Goal: Register for event/course

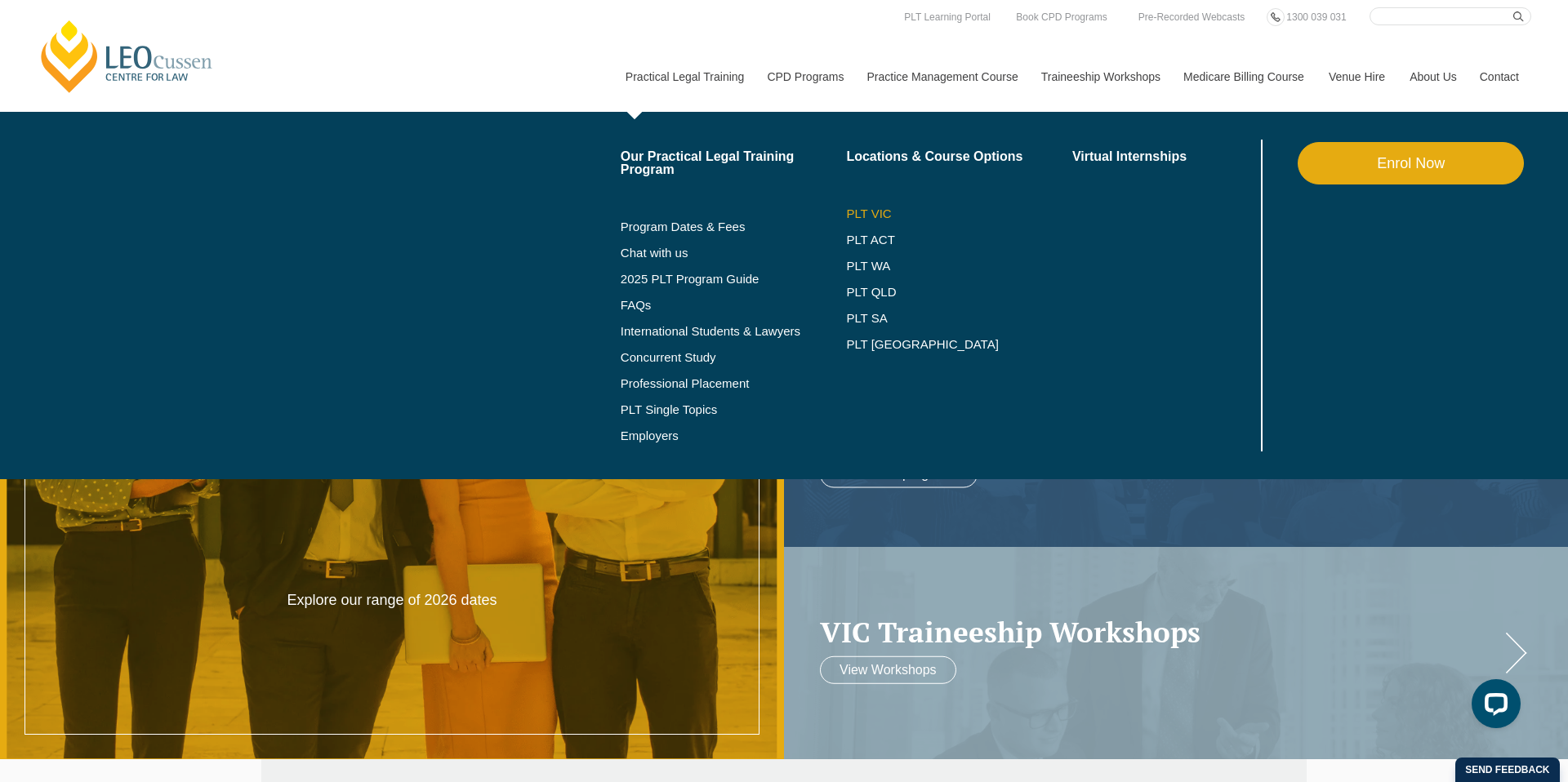
click at [846, 216] on link "PLT VIC" at bounding box center [959, 214] width 226 height 13
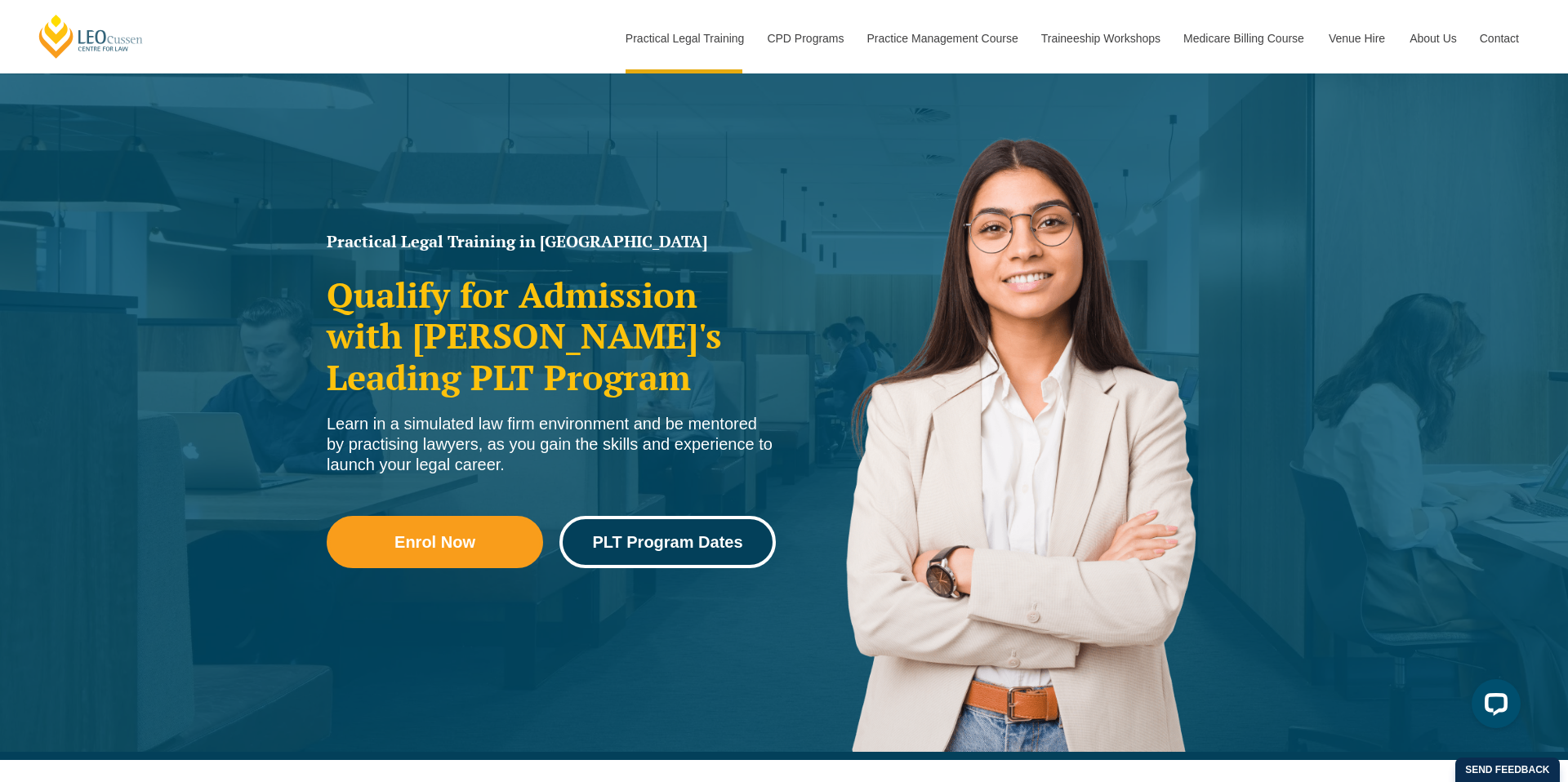
click at [683, 534] on span "PLT Program Dates" at bounding box center [668, 542] width 151 height 16
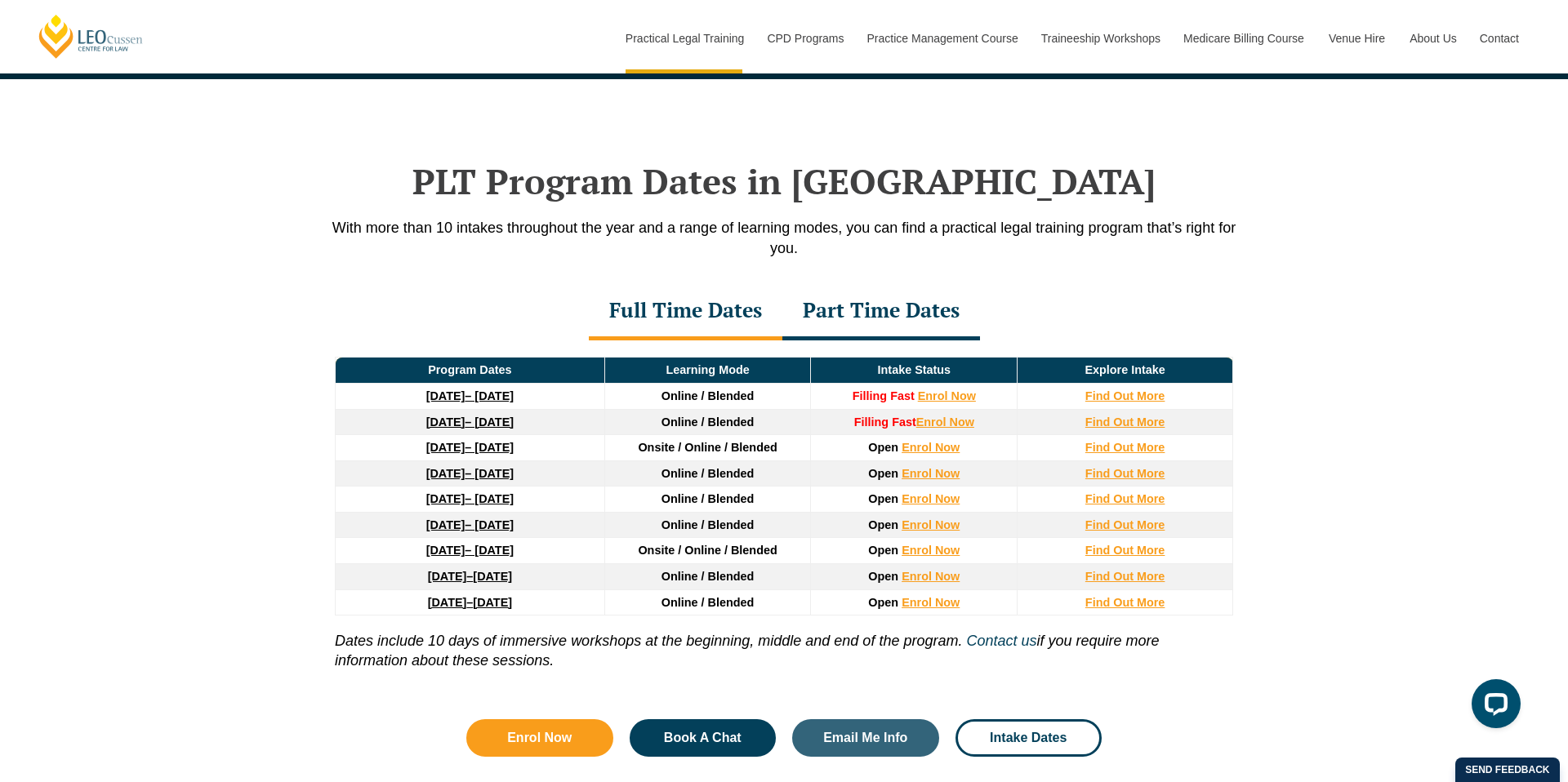
scroll to position [2130, 0]
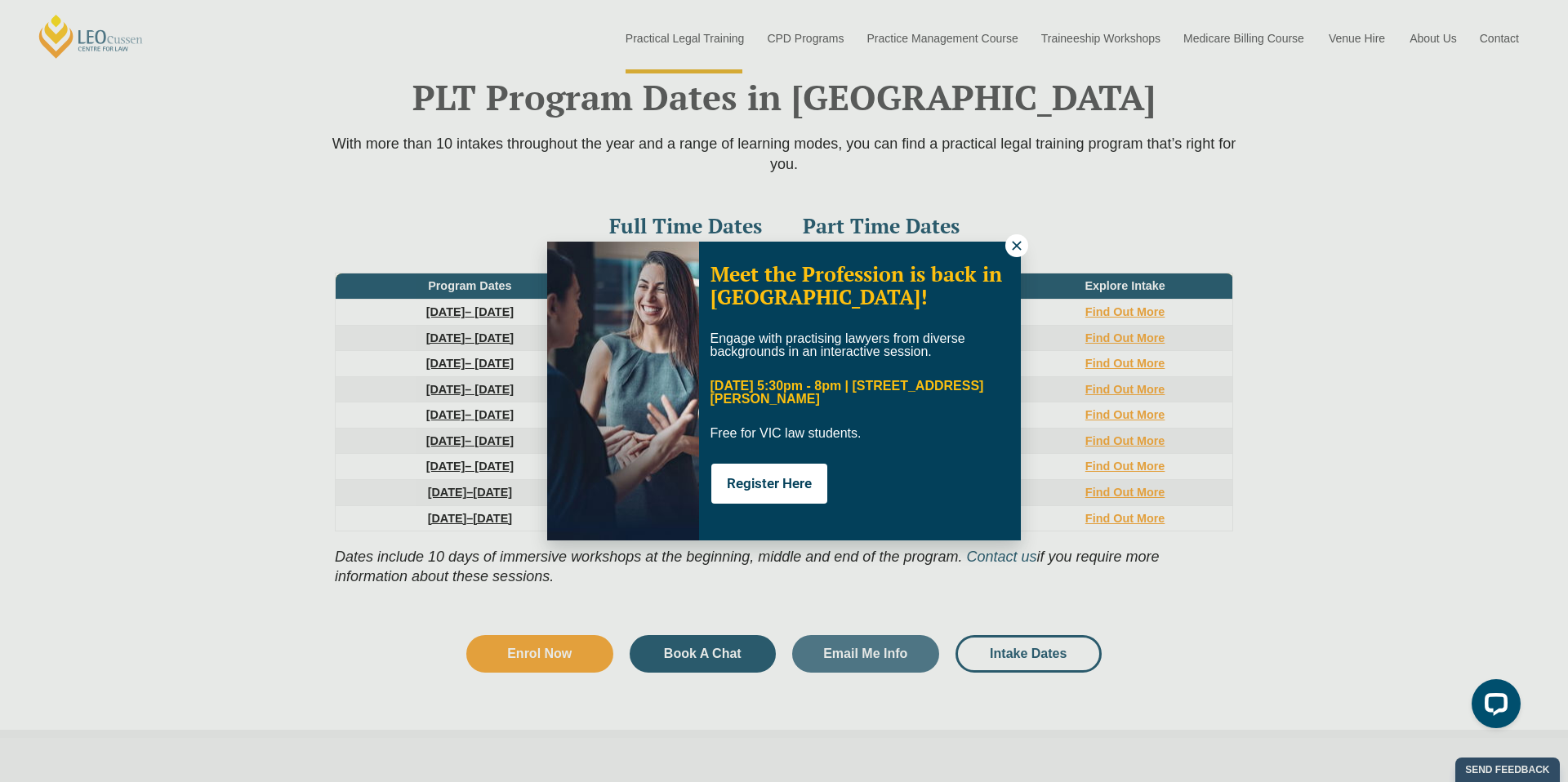
click at [1019, 247] on icon at bounding box center [1016, 245] width 14 height 14
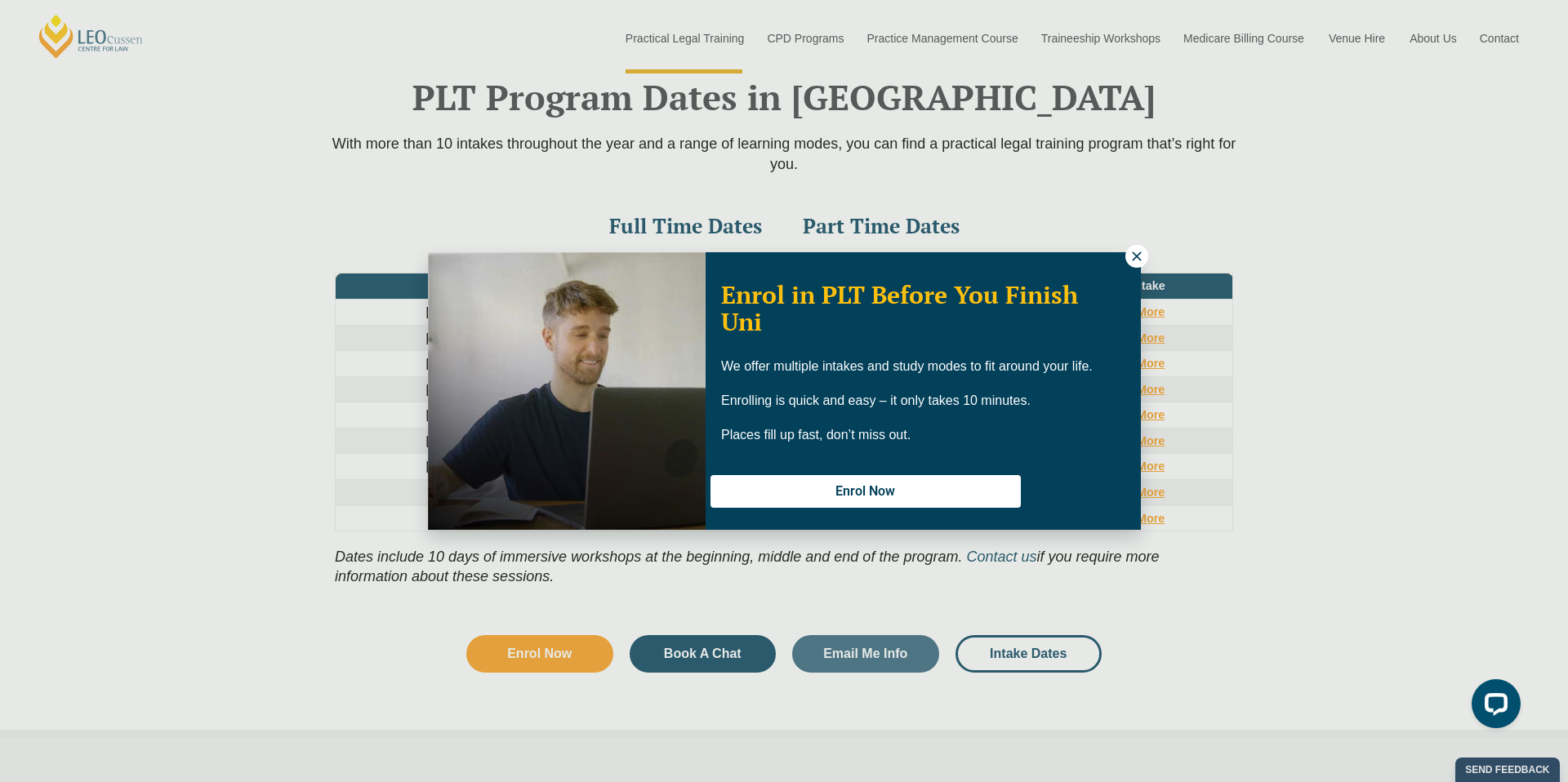
click at [1141, 258] on icon at bounding box center [1136, 256] width 14 height 14
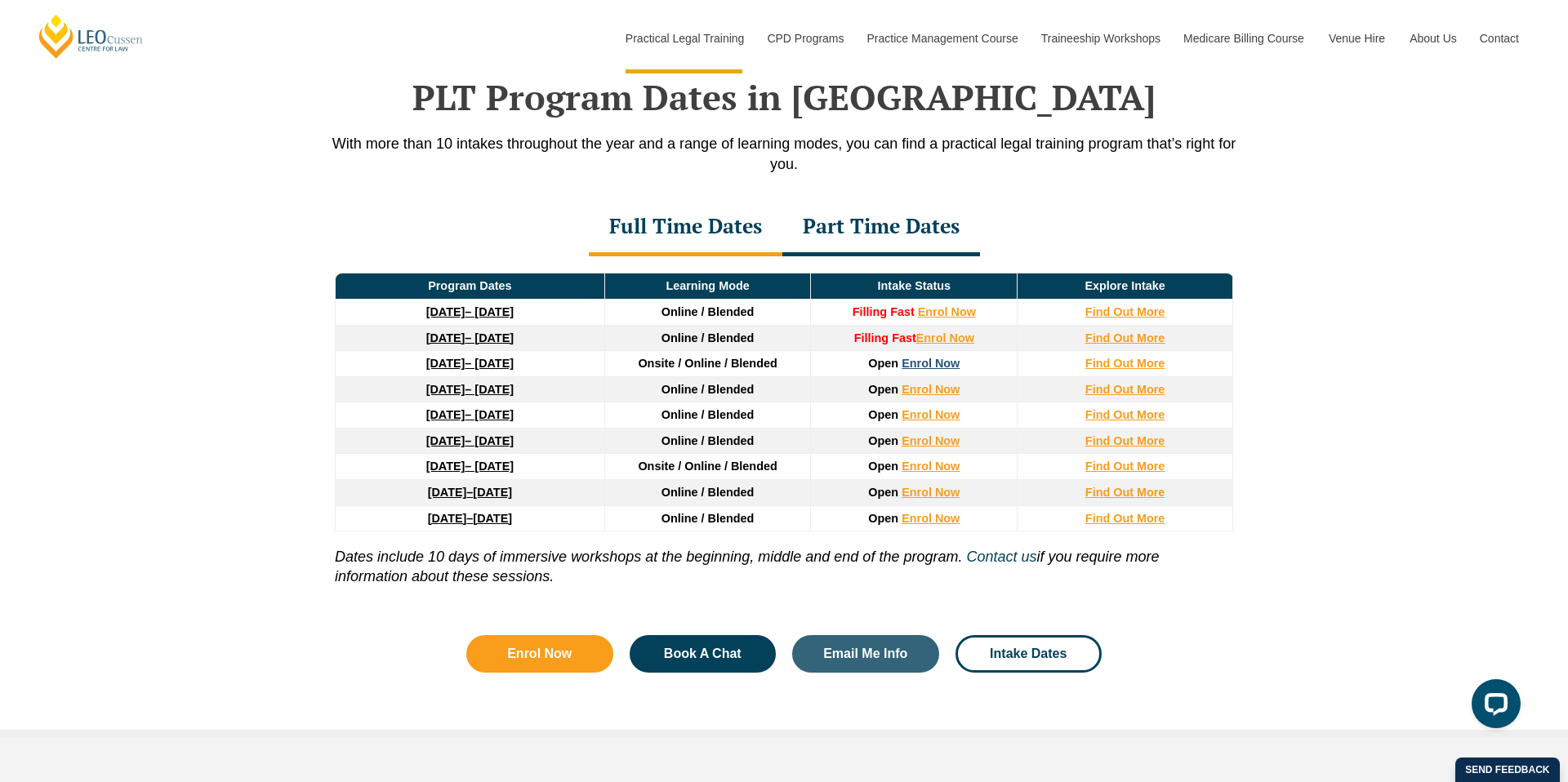
click at [938, 368] on link "Enrol Now" at bounding box center [930, 363] width 58 height 13
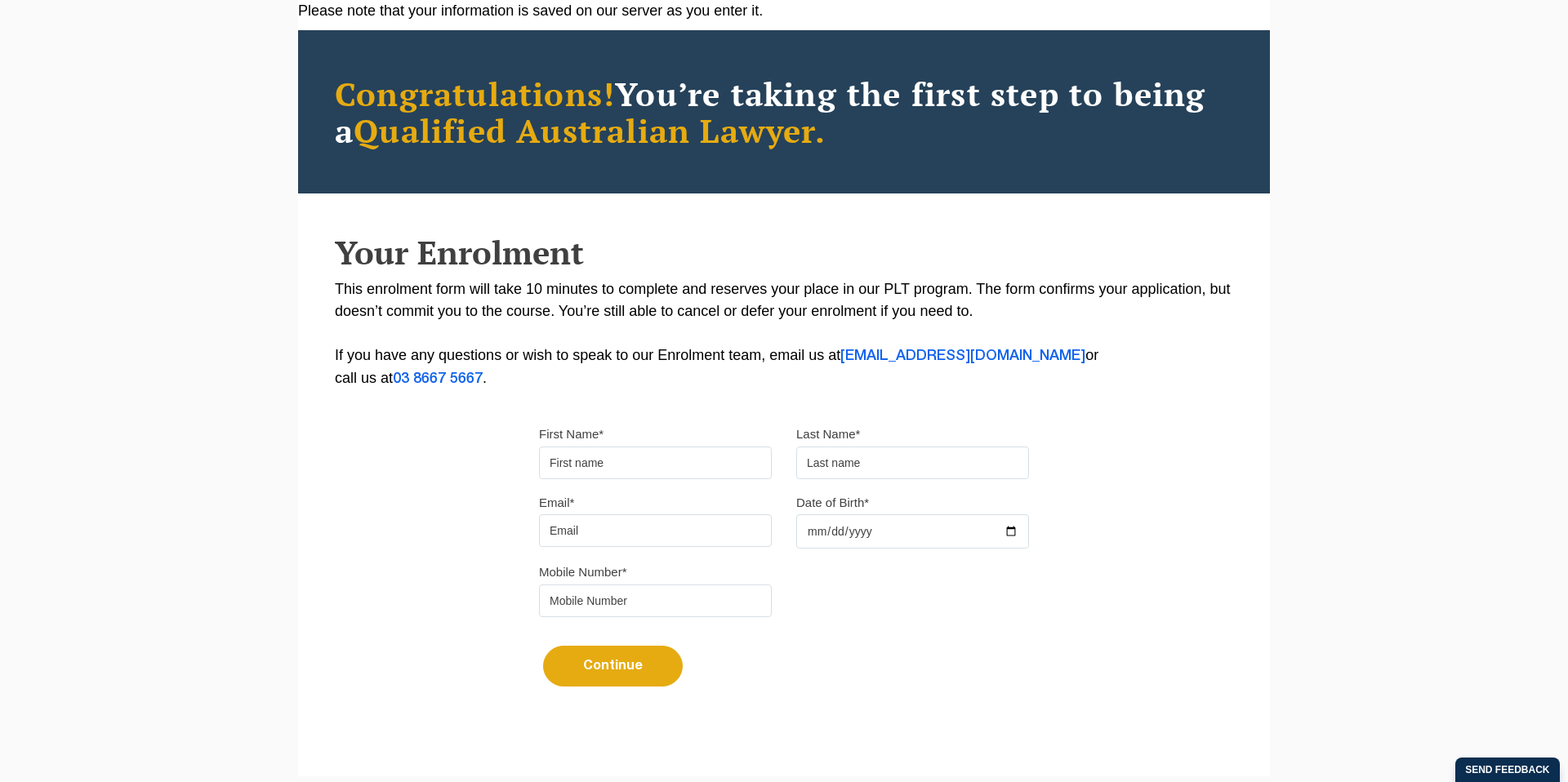
click at [691, 455] on input "First Name*" at bounding box center [655, 463] width 233 height 32
type input "Abhishek"
type input "Dunessur"
type input "dunessur12@gmail.com"
type input "0452123351"
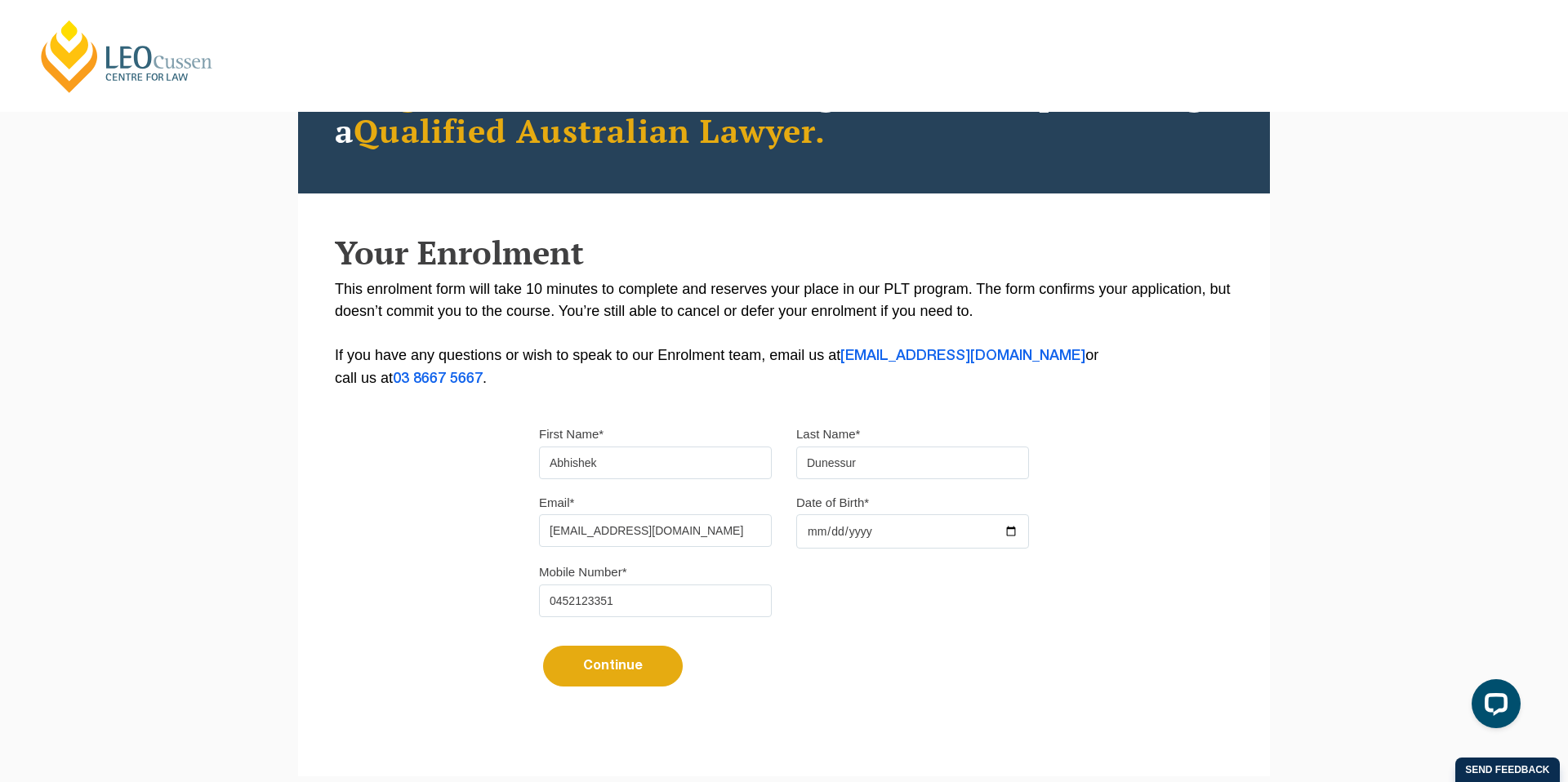
click at [900, 542] on input "Date of Birth*" at bounding box center [913, 531] width 233 height 34
type input "2000-02-09"
click at [652, 677] on button "Continue" at bounding box center [612, 666] width 139 height 41
select select
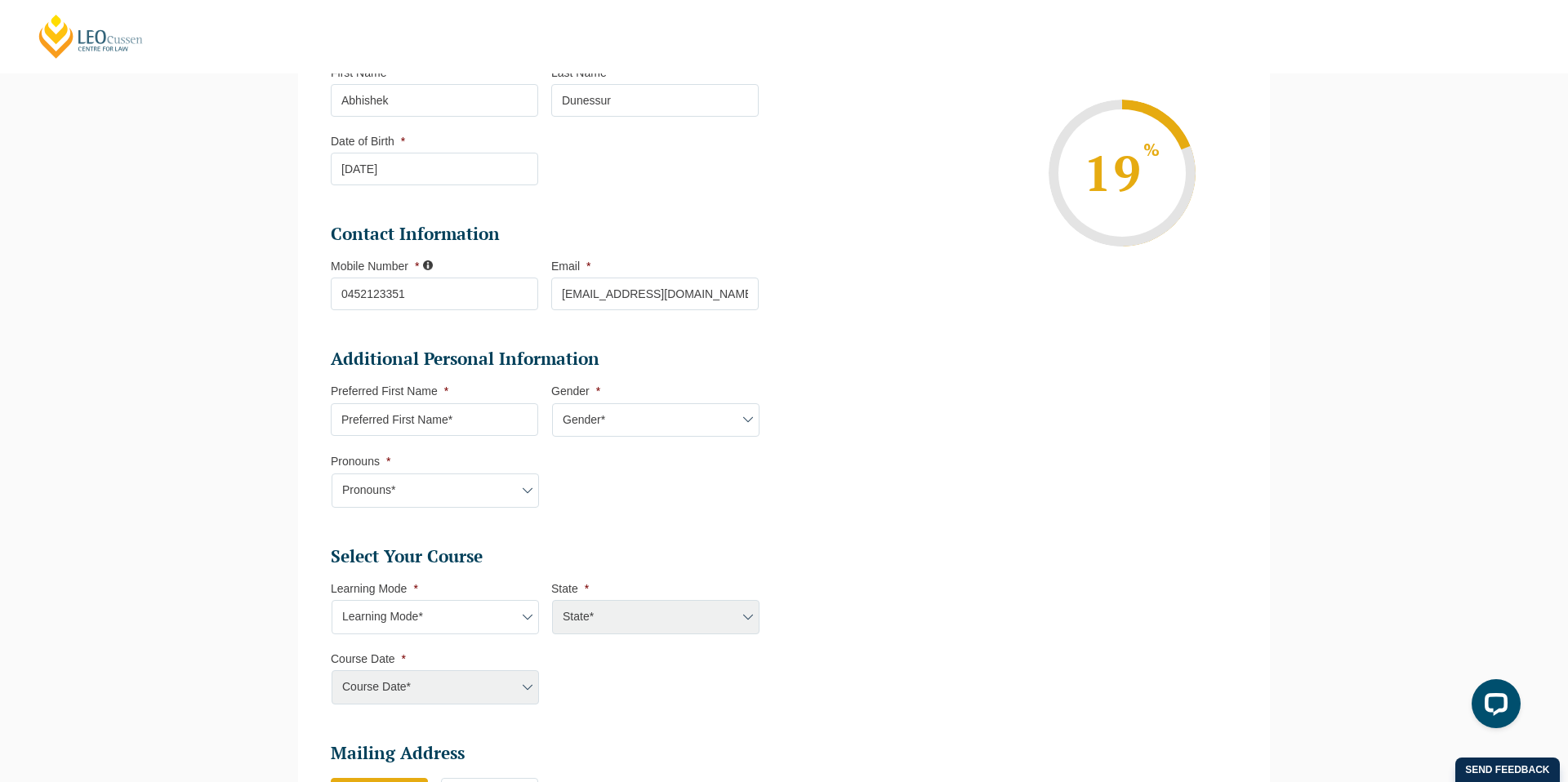
scroll to position [323, 0]
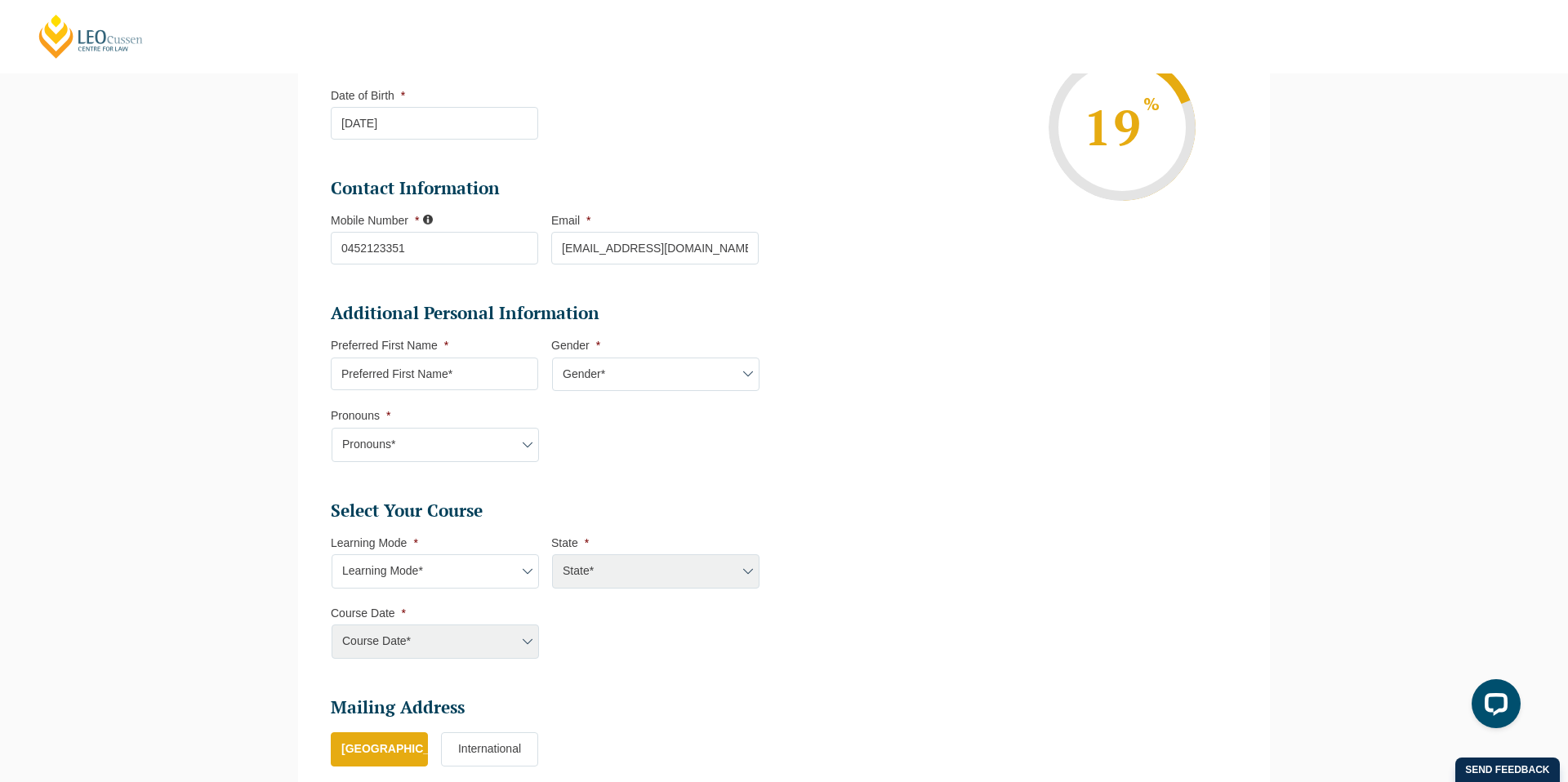
click at [480, 376] on input "Preferred First Name *" at bounding box center [434, 374] width 207 height 32
type input "Abhishek"
select select "VIC"
select select
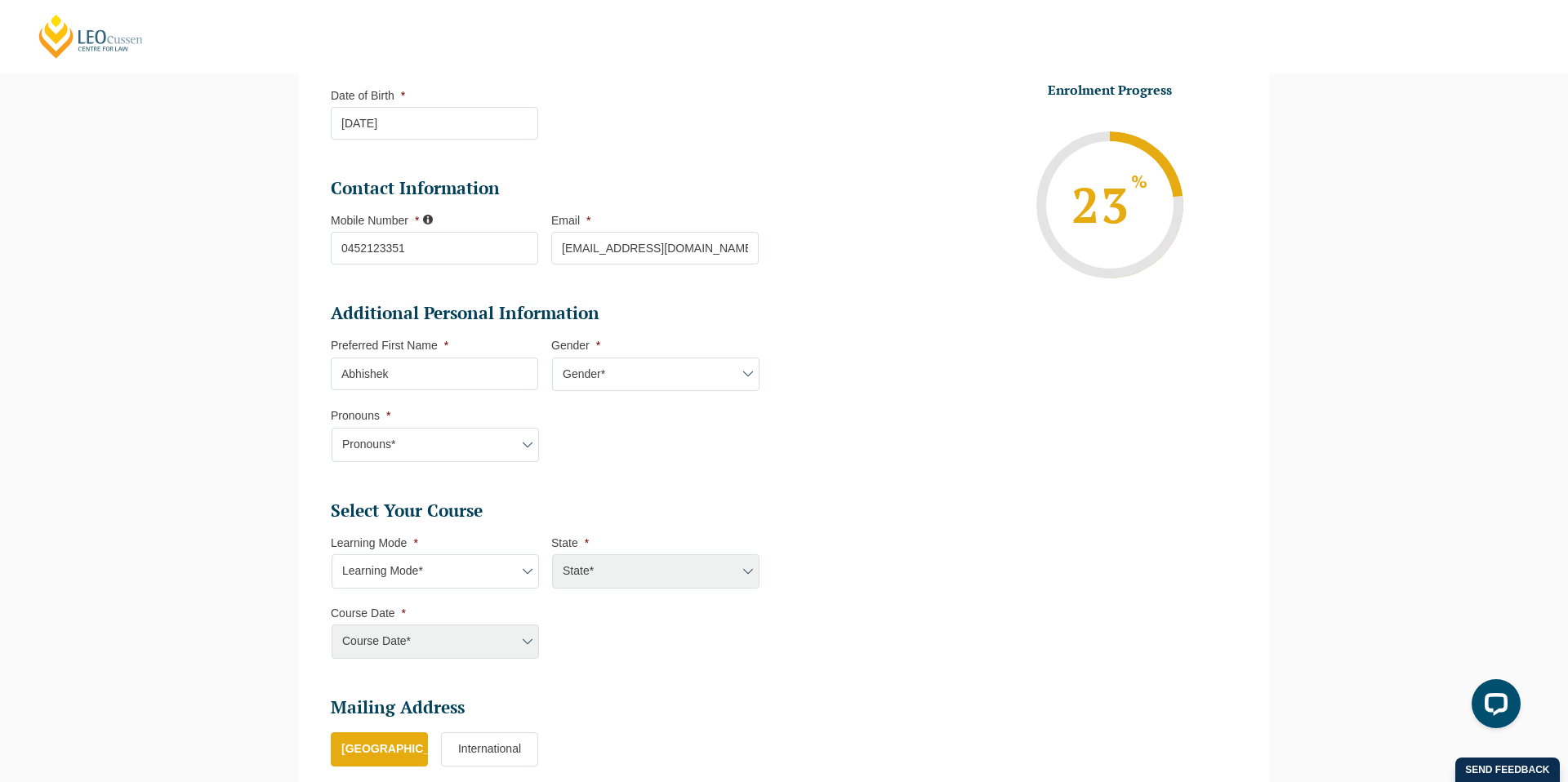
click at [606, 371] on select "Gender* Male Female Nonbinary Intersex Prefer not to disclose Other" at bounding box center [655, 375] width 207 height 34
select select "Male"
click at [552, 358] on select "Gender* Male Female Nonbinary Intersex Prefer not to disclose Other" at bounding box center [655, 375] width 207 height 34
click at [402, 454] on select "Pronouns* She/Her/Hers He/Him/His They/Them/Theirs Other Prefer not to disclose" at bounding box center [435, 445] width 207 height 34
select select "He/Him/His"
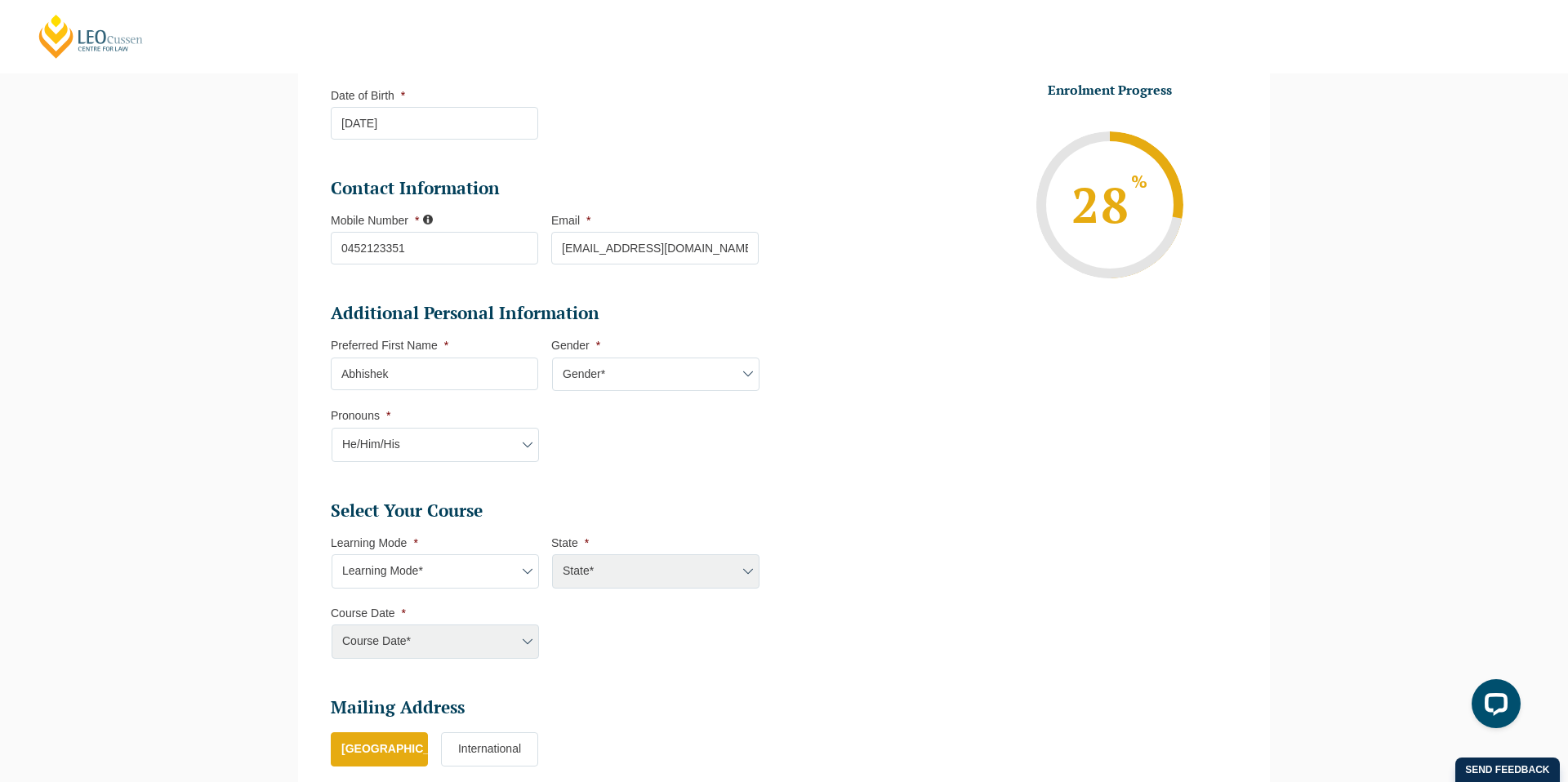
click at [332, 428] on select "Pronouns* She/Her/Hers He/Him/His They/Them/Theirs Other Prefer not to disclose" at bounding box center [435, 445] width 207 height 34
click at [447, 577] on select "Learning Mode* Online Full Time Learning Online Part Time Learning Blended Full…" at bounding box center [435, 571] width 207 height 34
select select "Online Full Time Learning"
click at [332, 554] on select "Learning Mode* Online Full Time Learning Online Part Time Learning Blended Full…" at bounding box center [435, 571] width 207 height 34
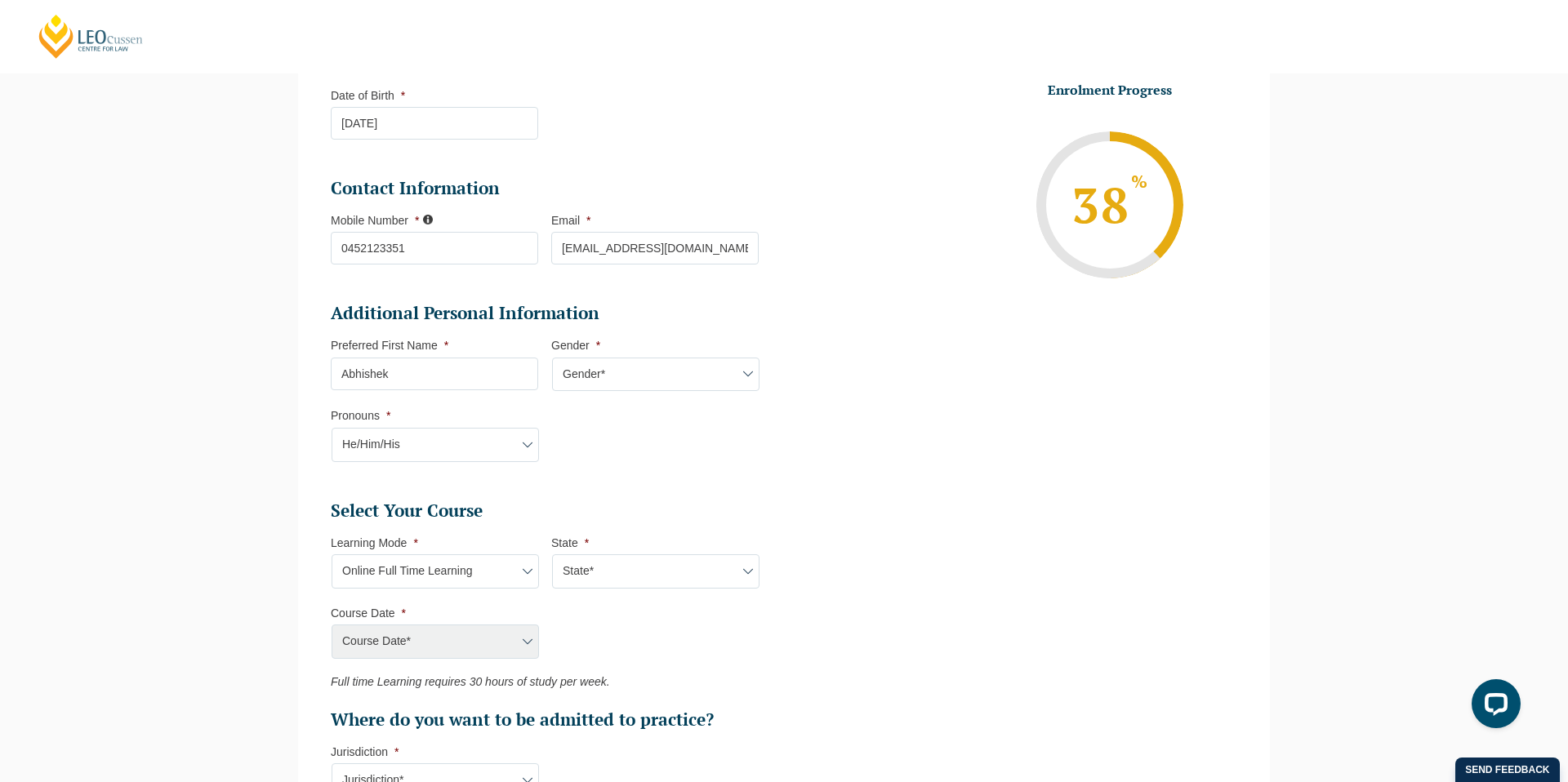
click at [644, 592] on ul "Select Your Course This field is hidden when viewing the form Only for Flinder …" at bounding box center [551, 615] width 441 height 232
click at [647, 580] on select "State* National (ACT/NSW, VIC, QLD, SA, WA)" at bounding box center [655, 571] width 207 height 34
select select "National (ACT/NSW, VIC, QLD, SA, WA)"
click at [552, 554] on select "State* National (ACT/NSW, VIC, QLD, SA, WA)" at bounding box center [655, 571] width 207 height 34
click at [499, 639] on select "Course Date* September 2025 (22-Sep-2025 to 20-Feb-2026) December 2025 (08-Dec-…" at bounding box center [435, 642] width 207 height 34
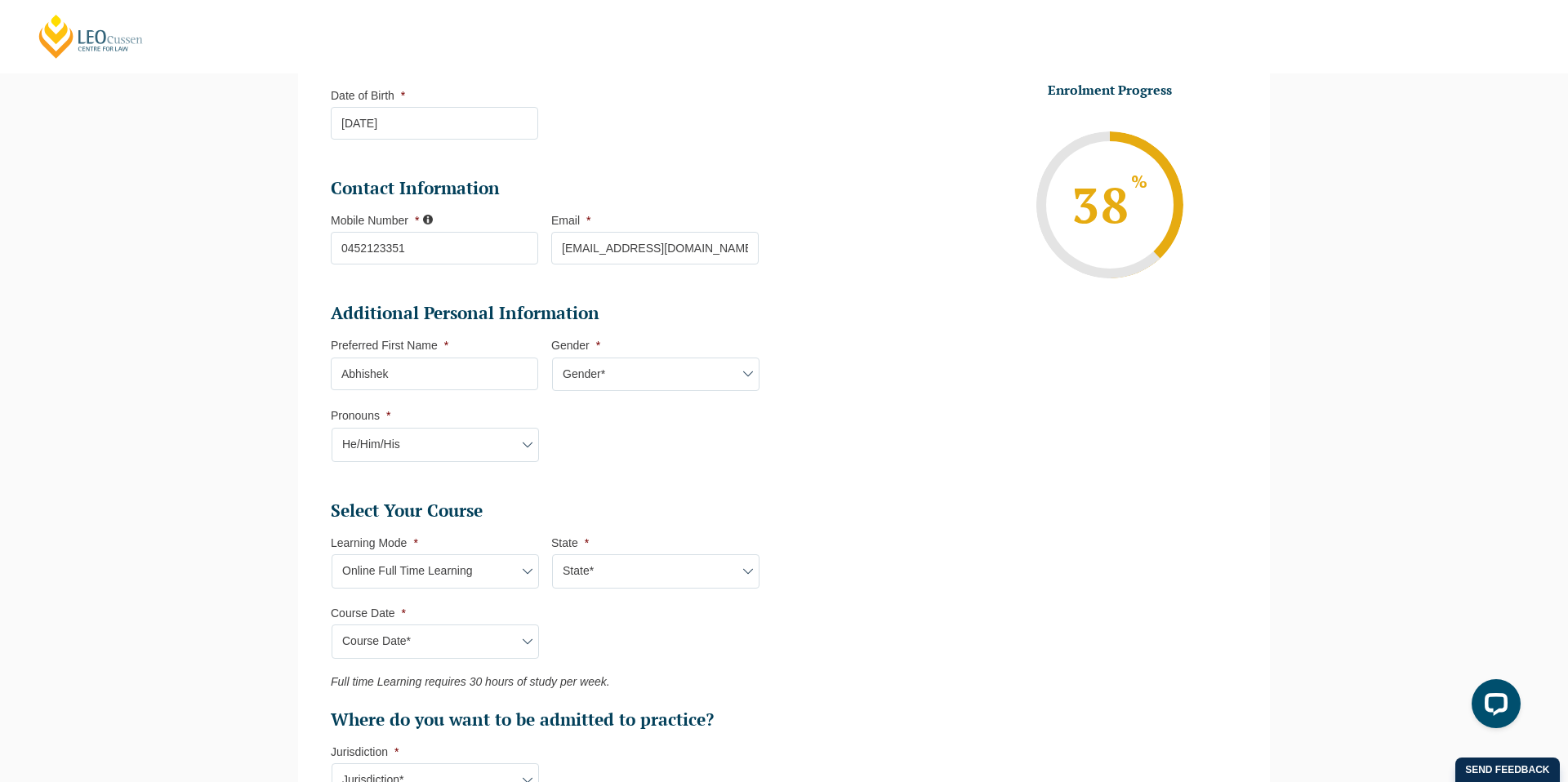
select select "January 2026 (27-Jan-2026 to 12-Jun-2026)"
click at [332, 625] on select "Course Date* September 2025 (22-Sep-2025 to 20-Feb-2026) December 2025 (08-Dec-…" at bounding box center [435, 642] width 207 height 34
type input "Intake 01 January 2026 FT"
type input "Practical Legal Training (NAT)"
select select "NAT PLT (JAN) 2026 Full Time Online"
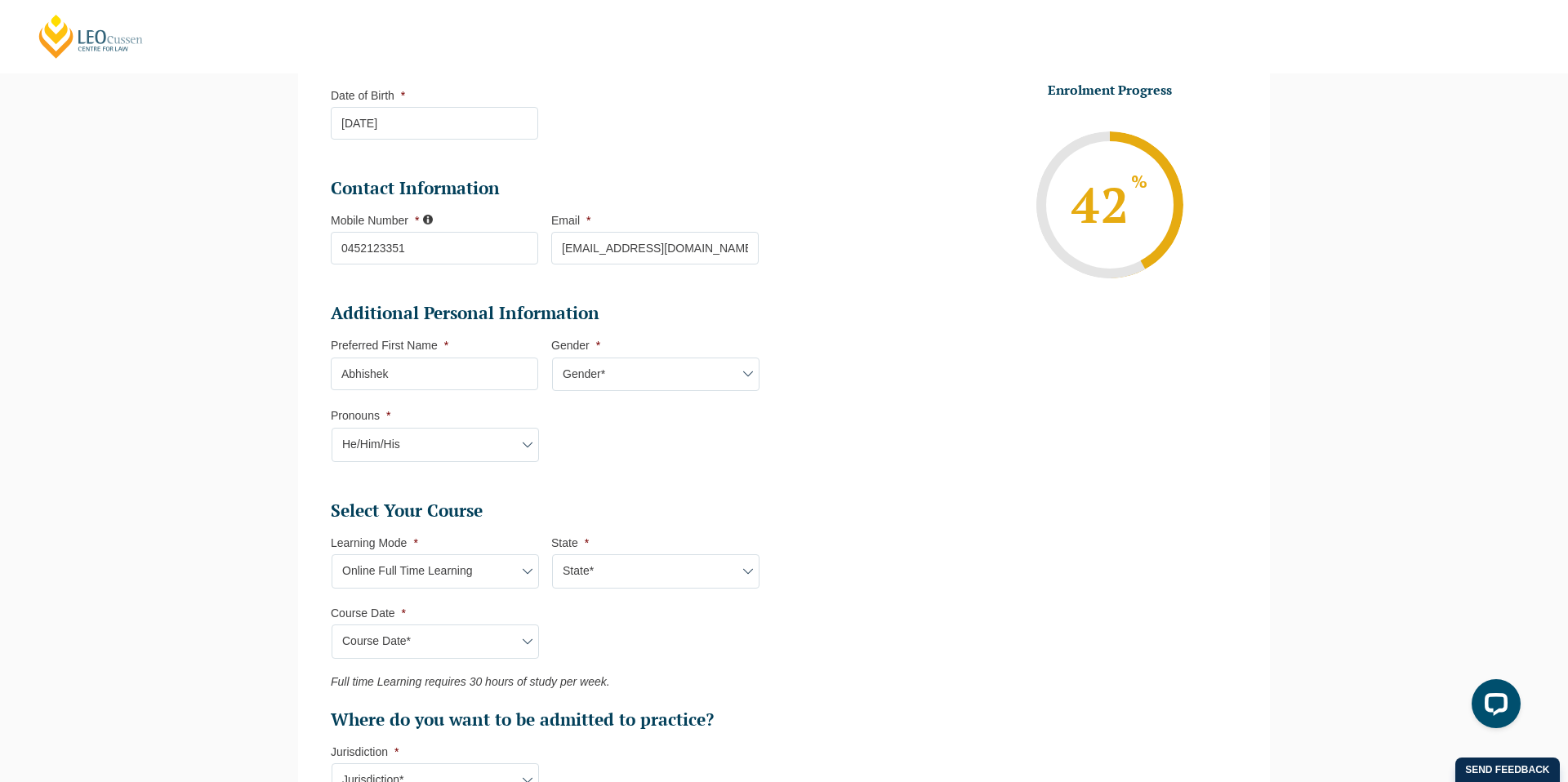
click at [909, 646] on ul "Personal Information First Name * Abhishek Last Name * Dunessur Date of Birth *…" at bounding box center [784, 504] width 931 height 1123
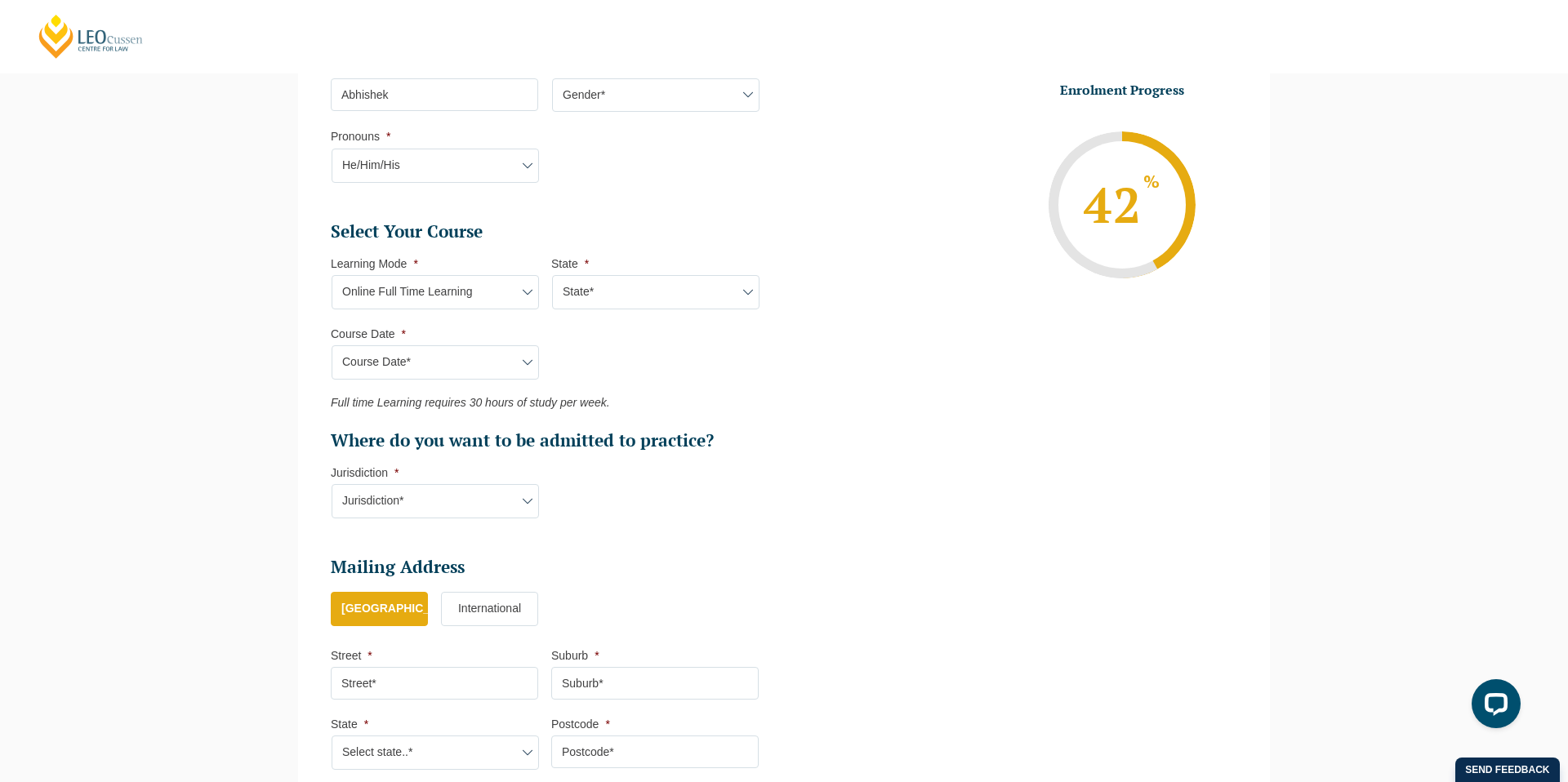
scroll to position [607, 0]
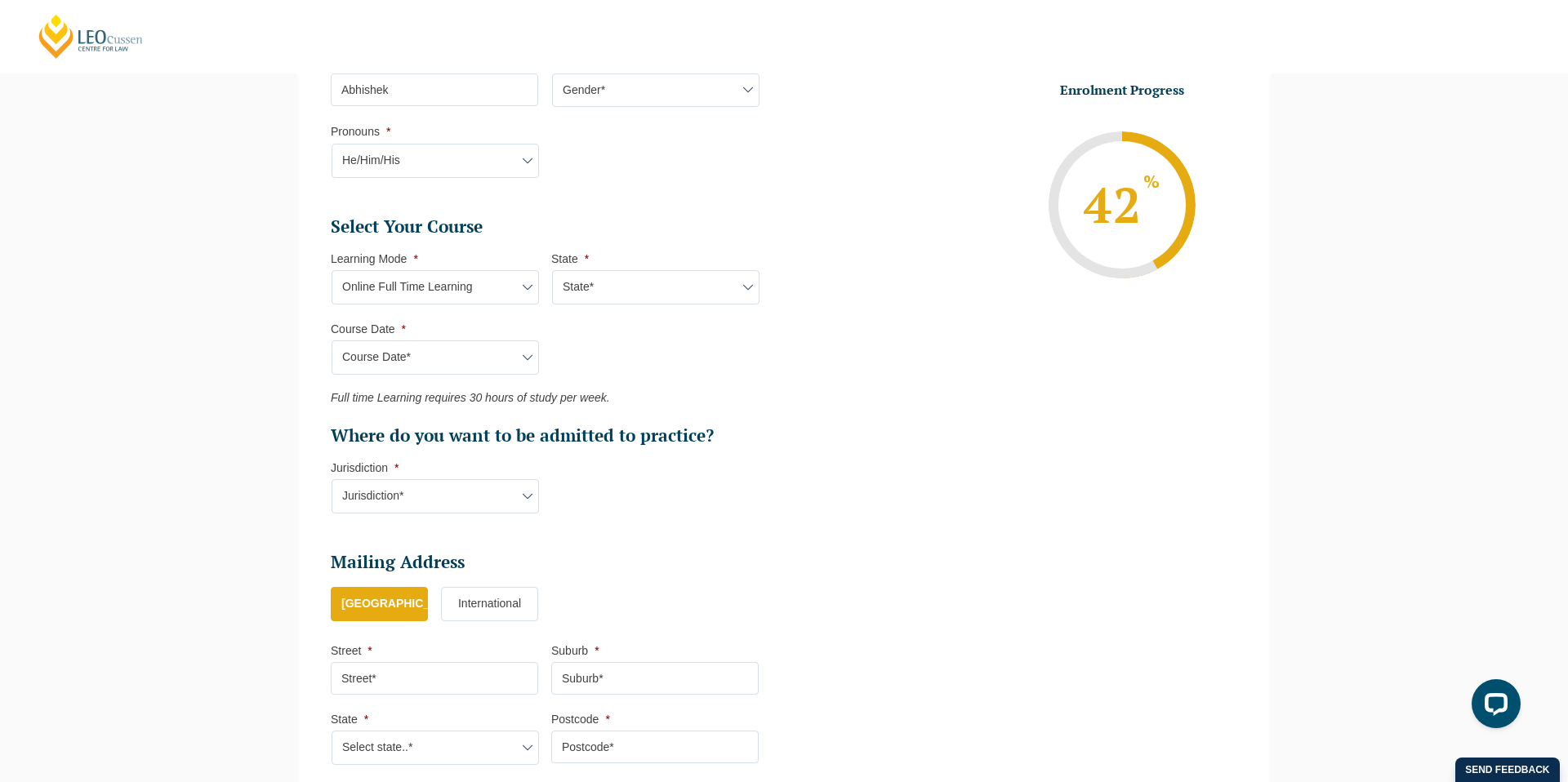
click at [434, 494] on select "Jurisdiction* VIC ACT/NSW SA WA QLD" at bounding box center [435, 496] width 207 height 34
select select "VIC"
click at [332, 479] on select "Jurisdiction* VIC ACT/NSW SA WA QLD" at bounding box center [435, 496] width 207 height 34
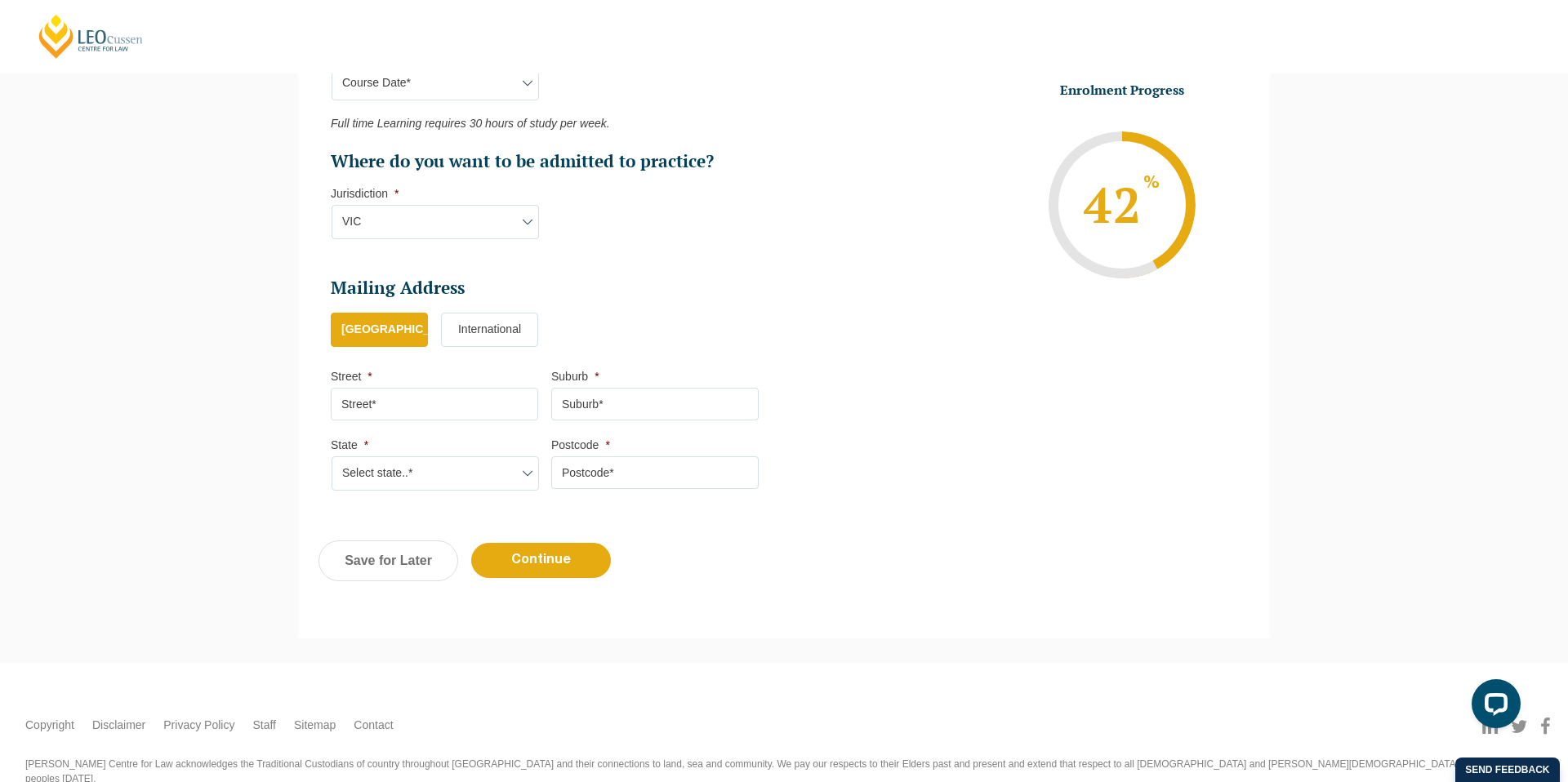
scroll to position [885, 0]
